Goal: Task Accomplishment & Management: Use online tool/utility

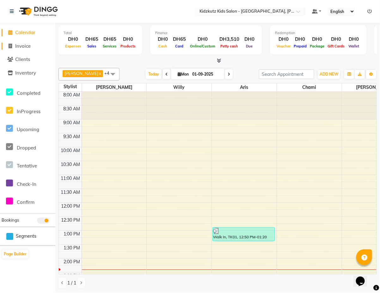
click at [31, 49] on link "Invoice" at bounding box center [28, 46] width 52 height 7
select select "service"
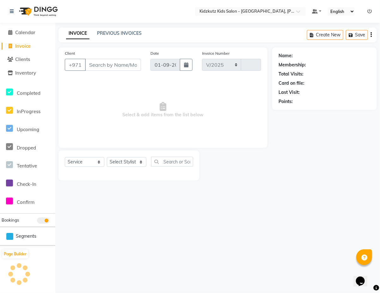
select select "8554"
type input "0445"
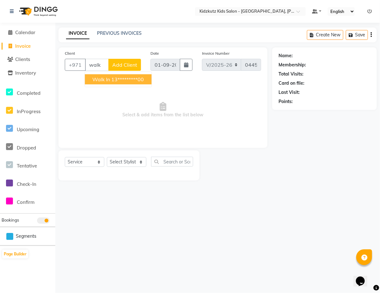
click at [132, 79] on ngb-highlight "13*********00" at bounding box center [128, 79] width 33 height 6
type input "13*********00"
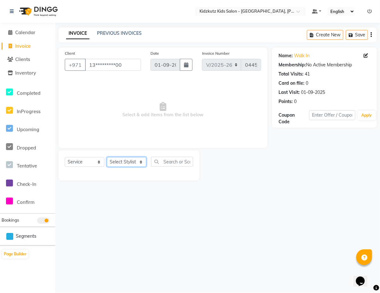
click at [135, 164] on select "Select Stylist Aris Barber6 Chami Mr. Marwan Sales [PERSON_NAME] [PERSON_NAME]" at bounding box center [127, 162] width 40 height 10
select select "84878"
click at [107, 157] on select "Select Stylist Aris Barber6 Chami Mr. Marwan Sales [PERSON_NAME] [PERSON_NAME]" at bounding box center [127, 162] width 40 height 10
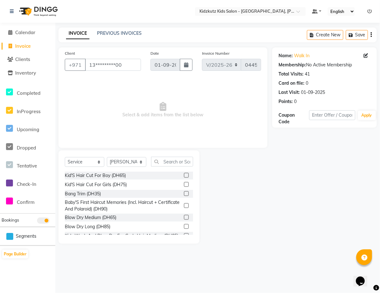
click at [184, 175] on label at bounding box center [186, 175] width 5 height 5
click at [184, 175] on input "checkbox" at bounding box center [186, 176] width 4 height 4
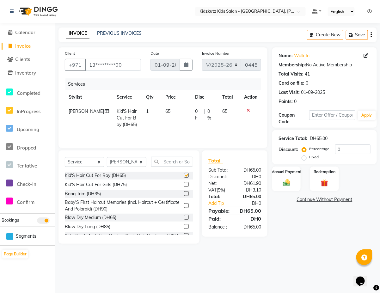
checkbox input "false"
click at [222, 203] on link "Add Tip" at bounding box center [222, 203] width 36 height 7
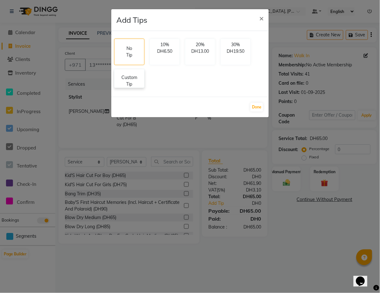
click at [130, 85] on p "Custom Tip" at bounding box center [129, 80] width 22 height 13
select select "84878"
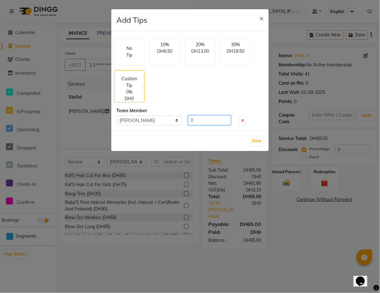
click at [205, 123] on input "0" at bounding box center [209, 120] width 43 height 10
type input "15"
click at [258, 142] on button "Done" at bounding box center [256, 141] width 13 height 9
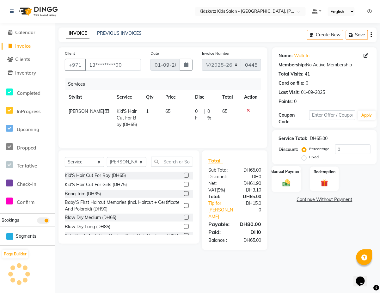
click at [288, 179] on img at bounding box center [286, 182] width 12 height 9
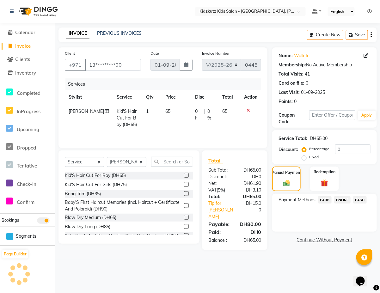
click at [325, 200] on span "CARD" at bounding box center [325, 199] width 14 height 7
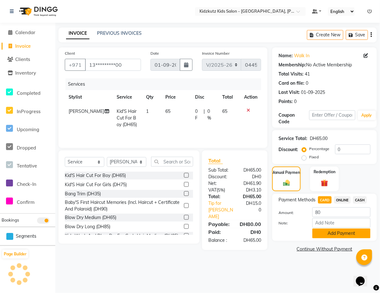
click at [346, 233] on button "Add Payment" at bounding box center [341, 234] width 58 height 10
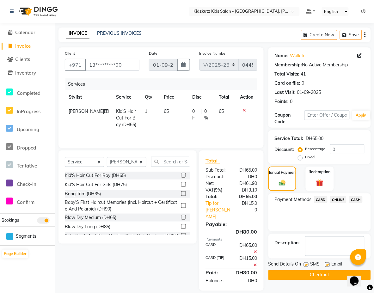
click at [331, 279] on button "Checkout" at bounding box center [319, 275] width 102 height 10
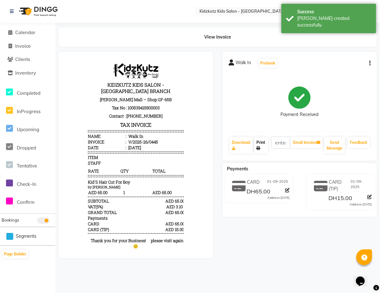
click at [260, 146] on link "Print" at bounding box center [261, 145] width 14 height 16
